Goal: Task Accomplishment & Management: Manage account settings

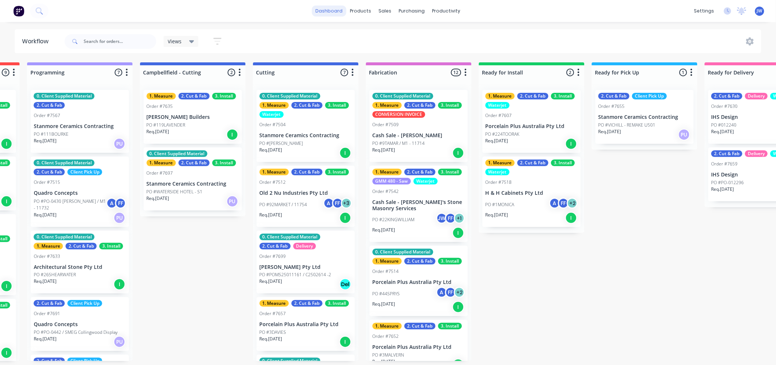
scroll to position [192, 0]
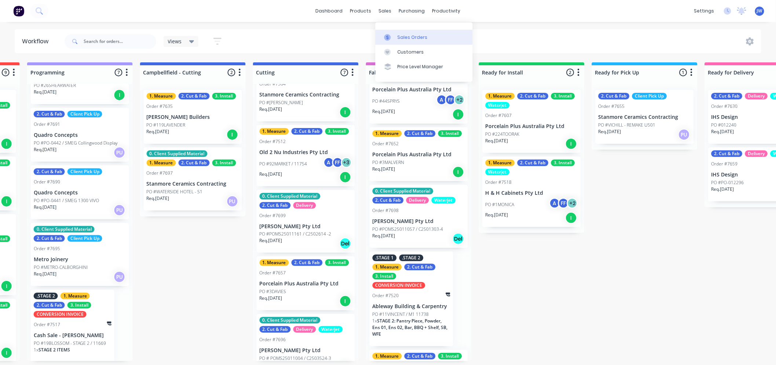
click at [408, 35] on div "Sales Orders" at bounding box center [412, 37] width 30 height 7
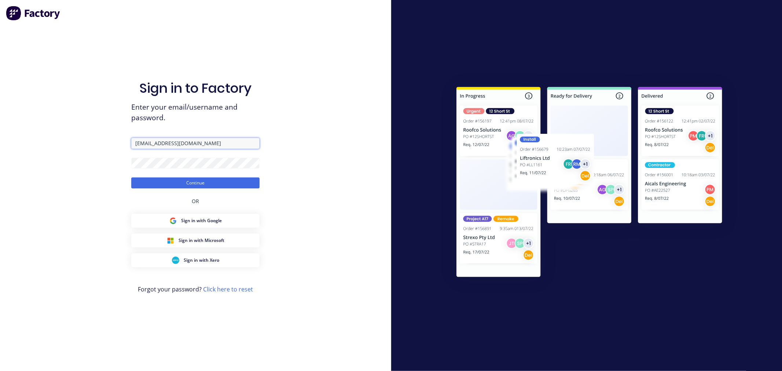
drag, startPoint x: 209, startPoint y: 144, endPoint x: 57, endPoint y: 144, distance: 151.7
click at [57, 144] on div "Sign in to Factory Enter your email/username and password. [EMAIL_ADDRESS][DOMA…" at bounding box center [195, 185] width 391 height 371
type input "[EMAIL_ADDRESS][DOMAIN_NAME]"
click at [208, 180] on button "Continue" at bounding box center [195, 182] width 128 height 11
